Goal: Find specific page/section: Find specific page/section

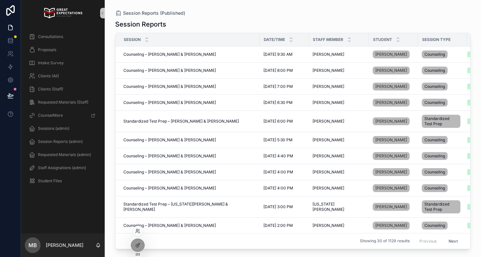
click at [134, 230] on div at bounding box center [138, 230] width 10 height 10
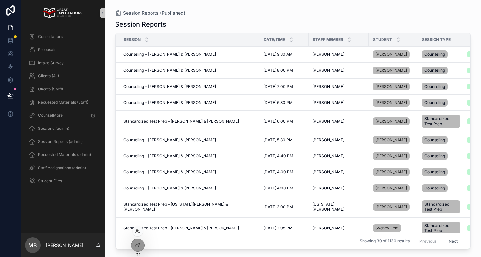
click at [138, 228] on icon at bounding box center [137, 230] width 5 height 5
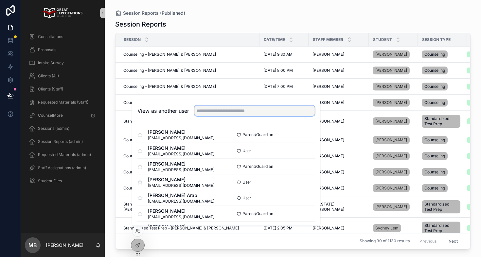
click at [202, 110] on input "text" at bounding box center [254, 110] width 120 height 10
type input "**********"
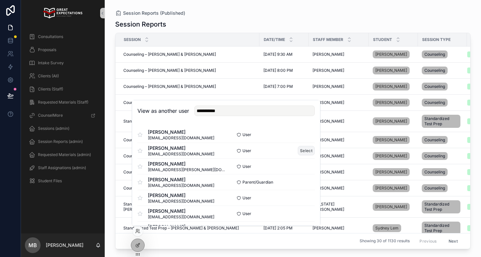
click at [302, 152] on button "Select" at bounding box center [306, 150] width 17 height 9
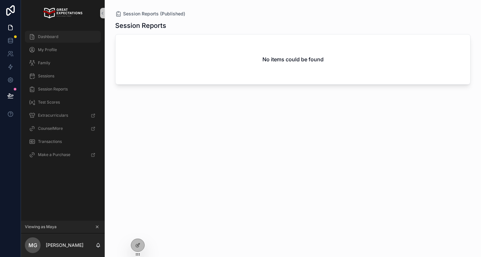
click at [65, 36] on div "Dashboard" at bounding box center [63, 36] width 68 height 10
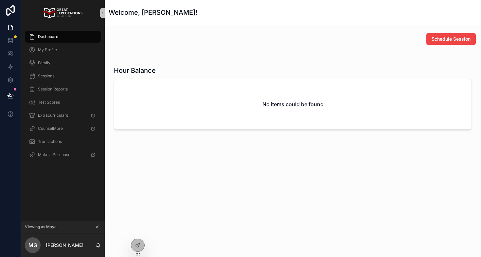
click at [69, 34] on div "Dashboard" at bounding box center [63, 36] width 68 height 10
click at [139, 232] on icon at bounding box center [137, 230] width 5 height 5
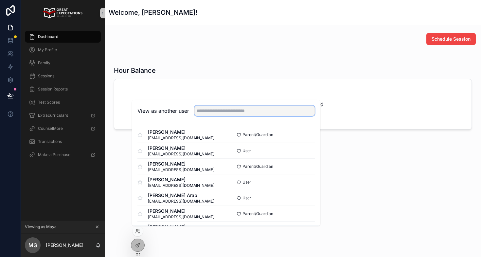
click at [223, 110] on input "text" at bounding box center [254, 110] width 120 height 10
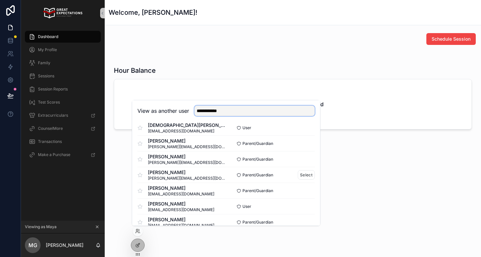
scroll to position [48, 0]
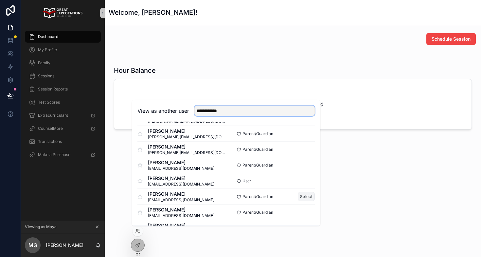
type input "**********"
click at [304, 199] on button "Select" at bounding box center [306, 195] width 17 height 9
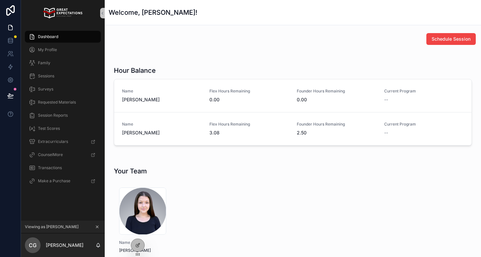
click at [97, 227] on icon "scrollable content" at bounding box center [97, 226] width 2 height 2
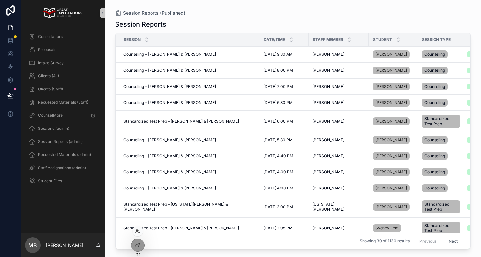
click at [136, 228] on icon at bounding box center [137, 230] width 5 height 5
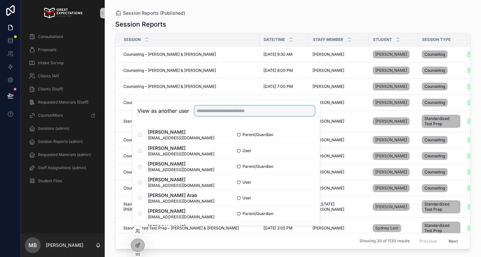
click at [243, 107] on input "text" at bounding box center [254, 110] width 120 height 10
type input "*"
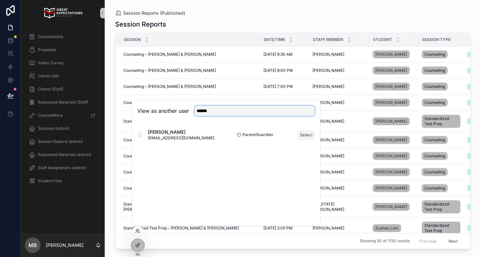
type input "******"
click at [310, 133] on button "Select" at bounding box center [306, 134] width 17 height 9
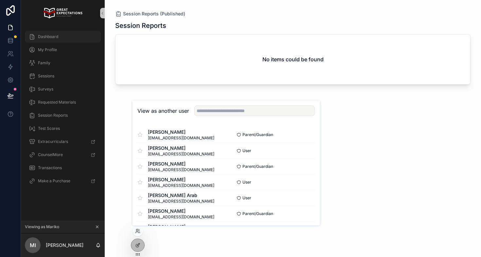
click at [74, 40] on div "Dashboard" at bounding box center [63, 36] width 68 height 10
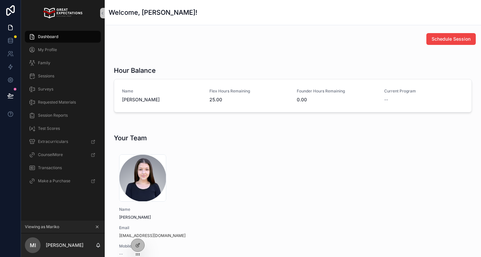
click at [96, 225] on icon "scrollable content" at bounding box center [97, 226] width 2 height 2
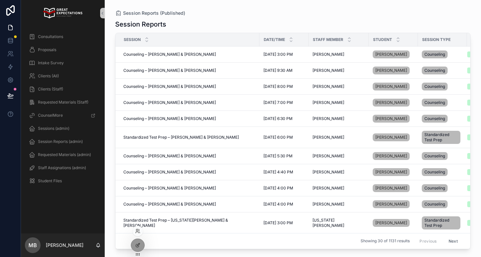
click at [136, 234] on div at bounding box center [138, 230] width 10 height 10
click at [140, 231] on icon at bounding box center [137, 230] width 5 height 5
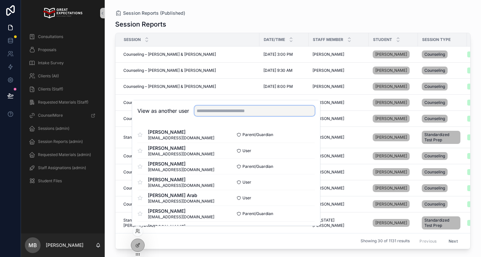
click at [223, 113] on input "text" at bounding box center [254, 110] width 120 height 10
type input "**********"
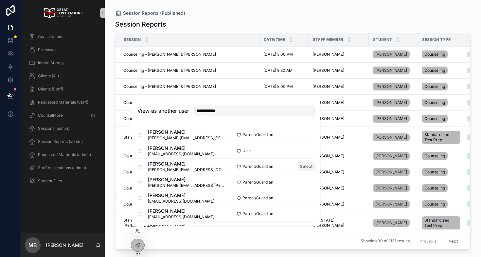
click at [303, 167] on button "Select" at bounding box center [306, 165] width 17 height 9
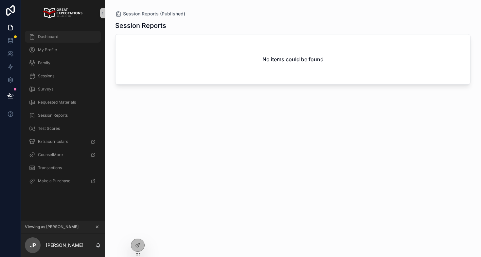
click at [67, 38] on div "Dashboard" at bounding box center [63, 36] width 68 height 10
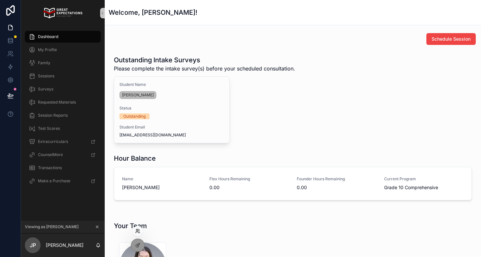
click at [137, 232] on icon at bounding box center [137, 230] width 5 height 5
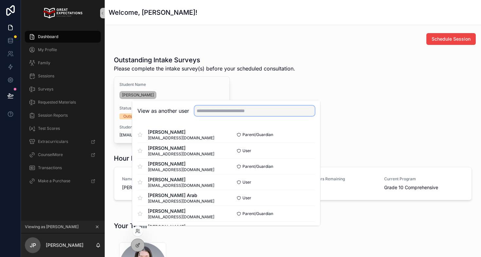
click at [207, 114] on input "text" at bounding box center [254, 110] width 120 height 10
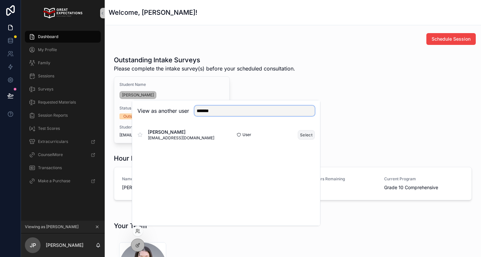
type input "*******"
click at [300, 136] on button "Select" at bounding box center [306, 134] width 17 height 9
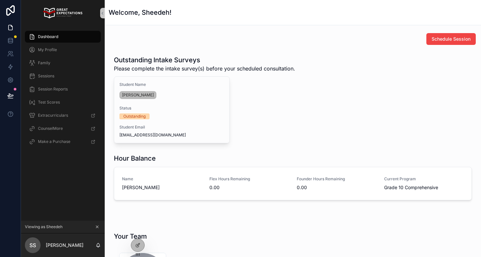
click at [48, 37] on span "Dashboard" at bounding box center [48, 36] width 20 height 5
click at [73, 35] on div "Dashboard" at bounding box center [63, 36] width 68 height 10
click at [56, 55] on link "My Profile" at bounding box center [63, 50] width 76 height 12
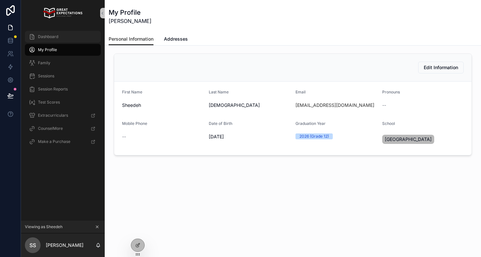
click at [59, 35] on div "Dashboard" at bounding box center [63, 36] width 68 height 10
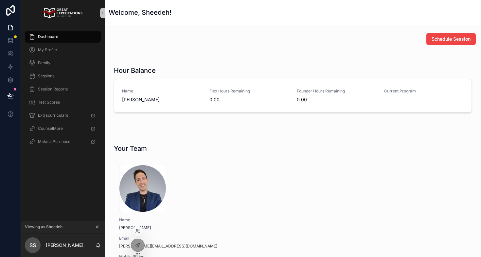
click at [137, 227] on div at bounding box center [138, 230] width 10 height 10
click at [138, 231] on icon at bounding box center [137, 230] width 5 height 5
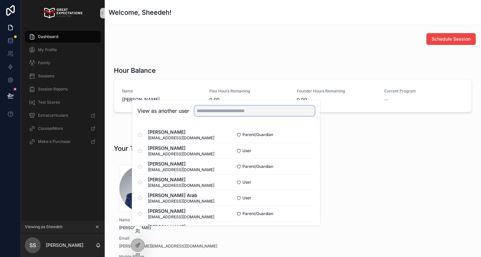
click at [204, 113] on input "text" at bounding box center [254, 110] width 120 height 10
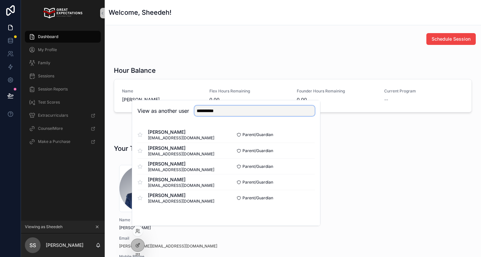
type input "**********"
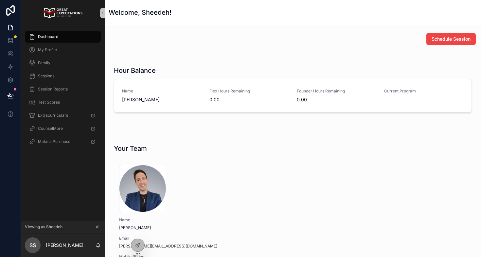
click at [96, 226] on icon "scrollable content" at bounding box center [97, 226] width 5 height 5
